Goal: Navigation & Orientation: Find specific page/section

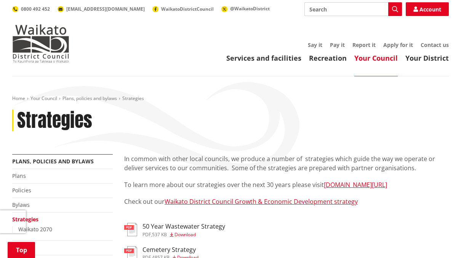
scroll to position [305, 0]
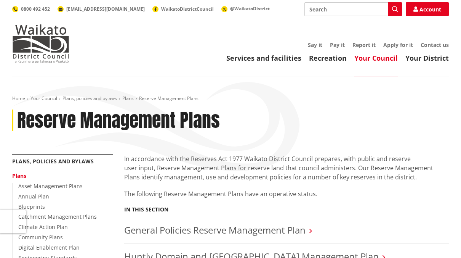
click at [368, 60] on link "Your Council" at bounding box center [376, 57] width 43 height 9
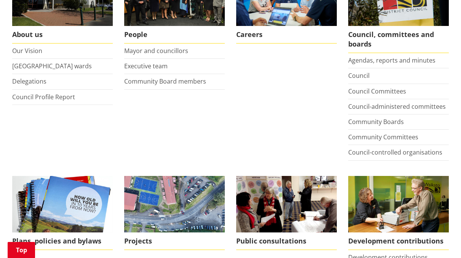
scroll to position [191, 0]
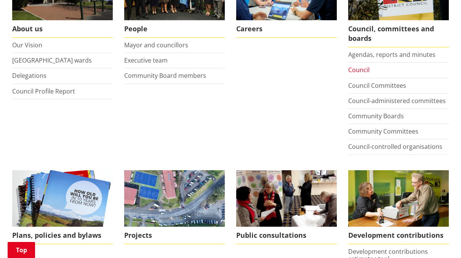
click at [354, 69] on link "Council" at bounding box center [359, 70] width 21 height 8
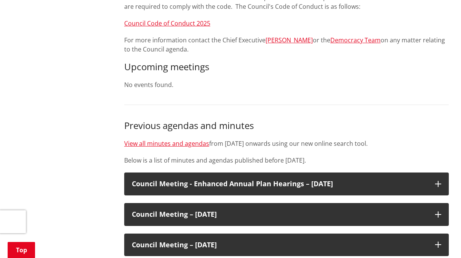
scroll to position [267, 0]
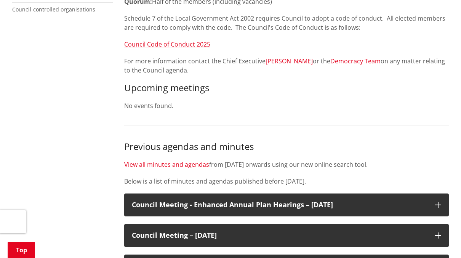
click at [153, 165] on link "View all minutes and agendas" at bounding box center [166, 164] width 85 height 8
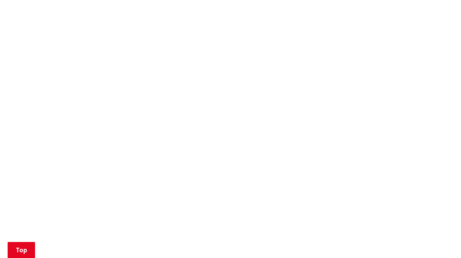
scroll to position [381, 0]
